Goal: Transaction & Acquisition: Obtain resource

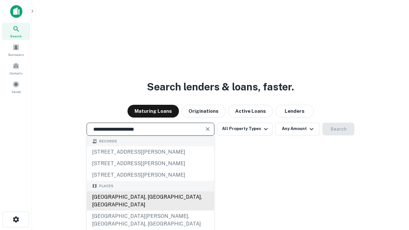
click at [150, 210] on div "Santa Monica, CA, USA" at bounding box center [150, 200] width 127 height 19
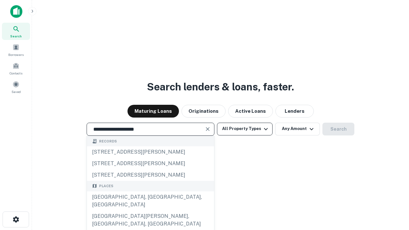
click at [245, 129] on button "All Property Types" at bounding box center [245, 129] width 56 height 13
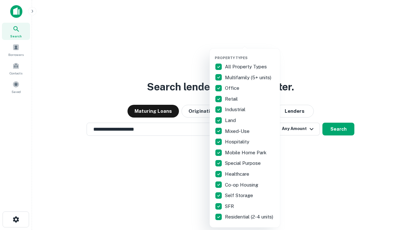
type input "**********"
click at [250, 54] on button "button" at bounding box center [250, 54] width 70 height 0
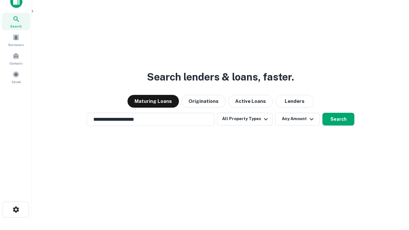
scroll to position [4, 77]
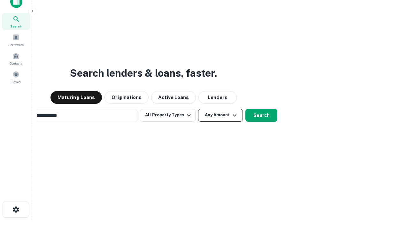
click at [198, 109] on button "Any Amount" at bounding box center [220, 115] width 45 height 13
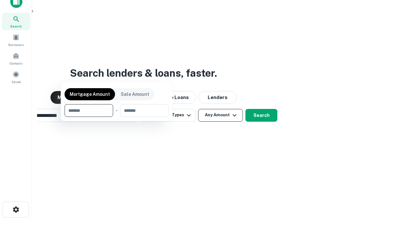
scroll to position [10, 0]
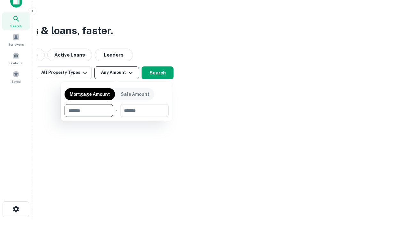
type input "*******"
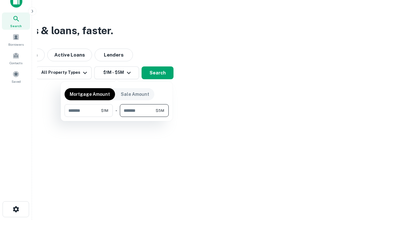
type input "*******"
click at [117, 117] on button "button" at bounding box center [116, 117] width 104 height 0
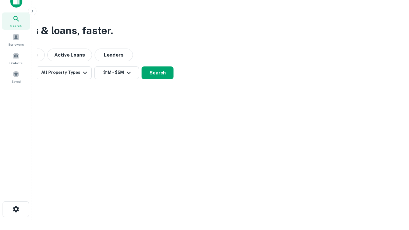
scroll to position [4, 118]
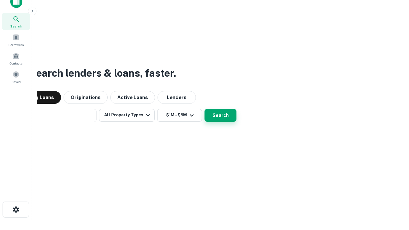
click at [204, 109] on button "Search" at bounding box center [220, 115] width 32 height 13
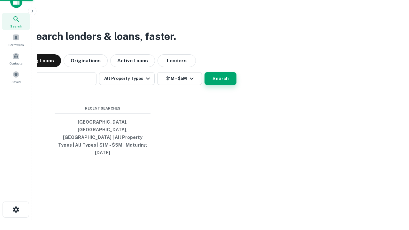
scroll to position [10, 0]
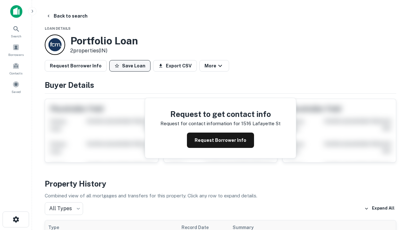
click at [130, 66] on button "Save Loan" at bounding box center [129, 65] width 41 height 11
click at [131, 66] on button "Save Loan" at bounding box center [129, 65] width 41 height 11
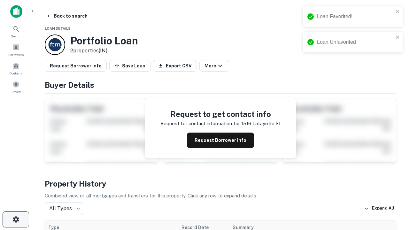
click at [16, 219] on icon "button" at bounding box center [16, 220] width 8 height 8
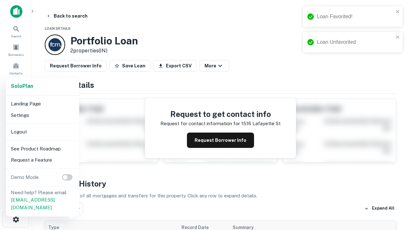
click at [42, 132] on li "Logout" at bounding box center [42, 131] width 68 height 11
